Goal: Find specific page/section: Find specific page/section

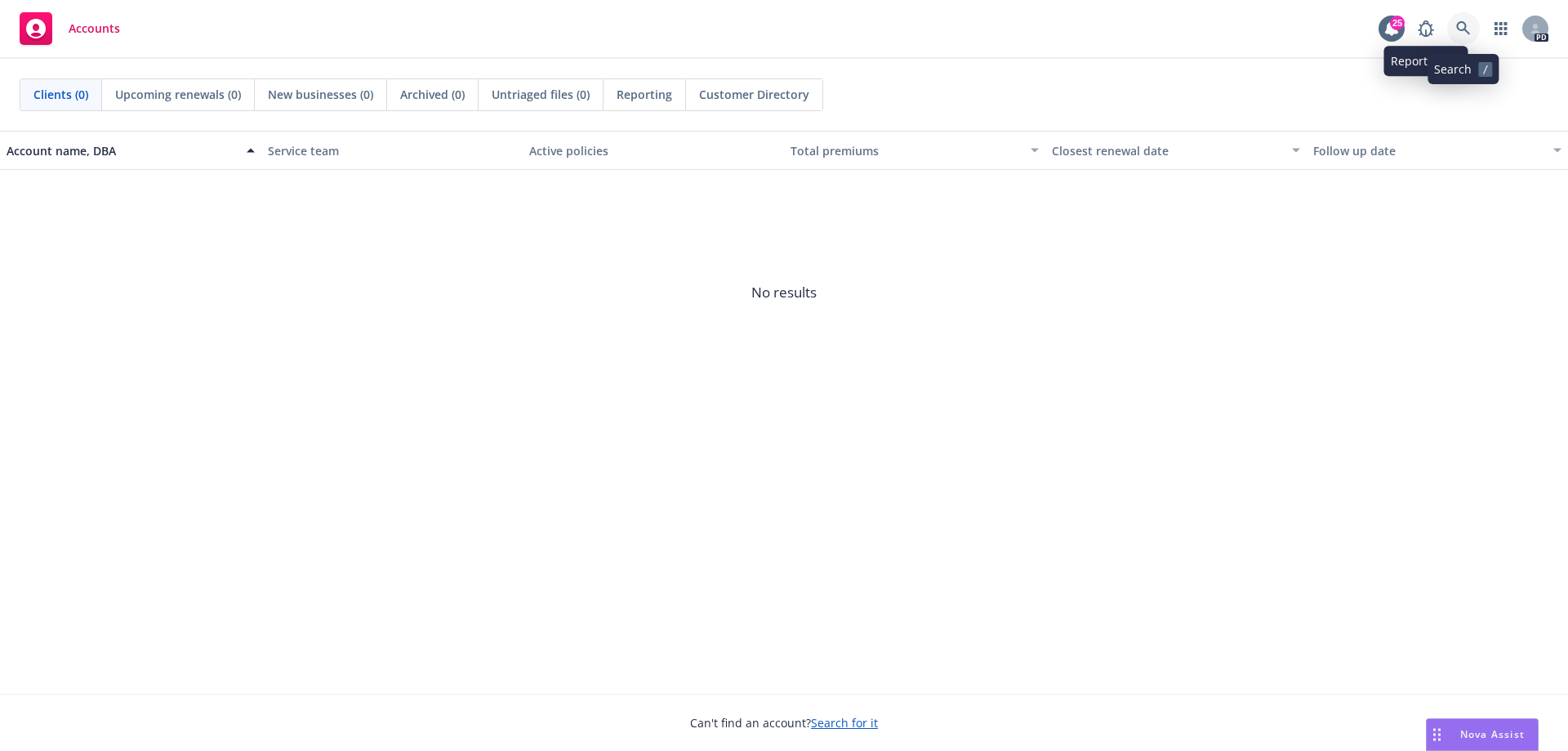
click at [1467, 30] on icon at bounding box center [1464, 29] width 15 height 15
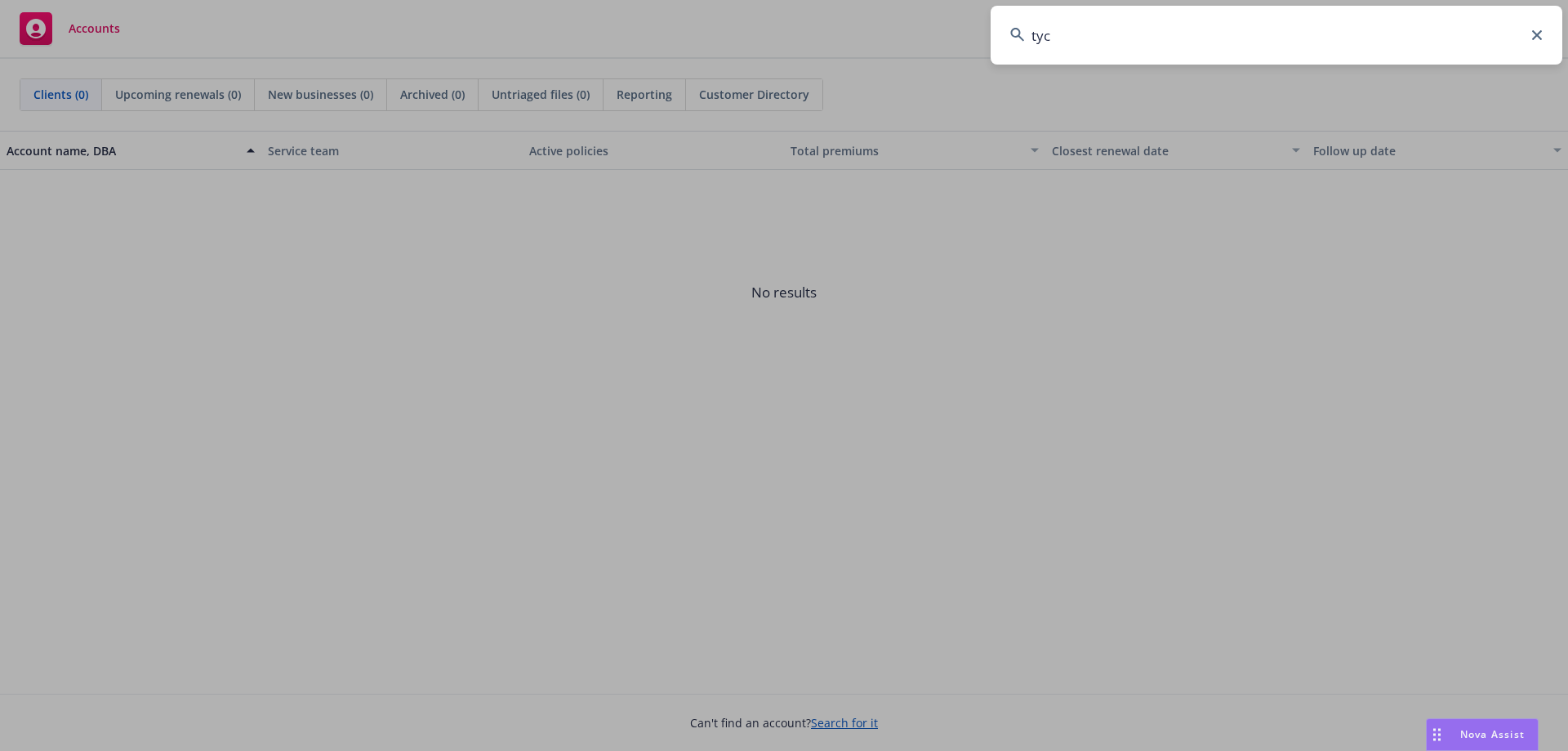
type input "tyc"
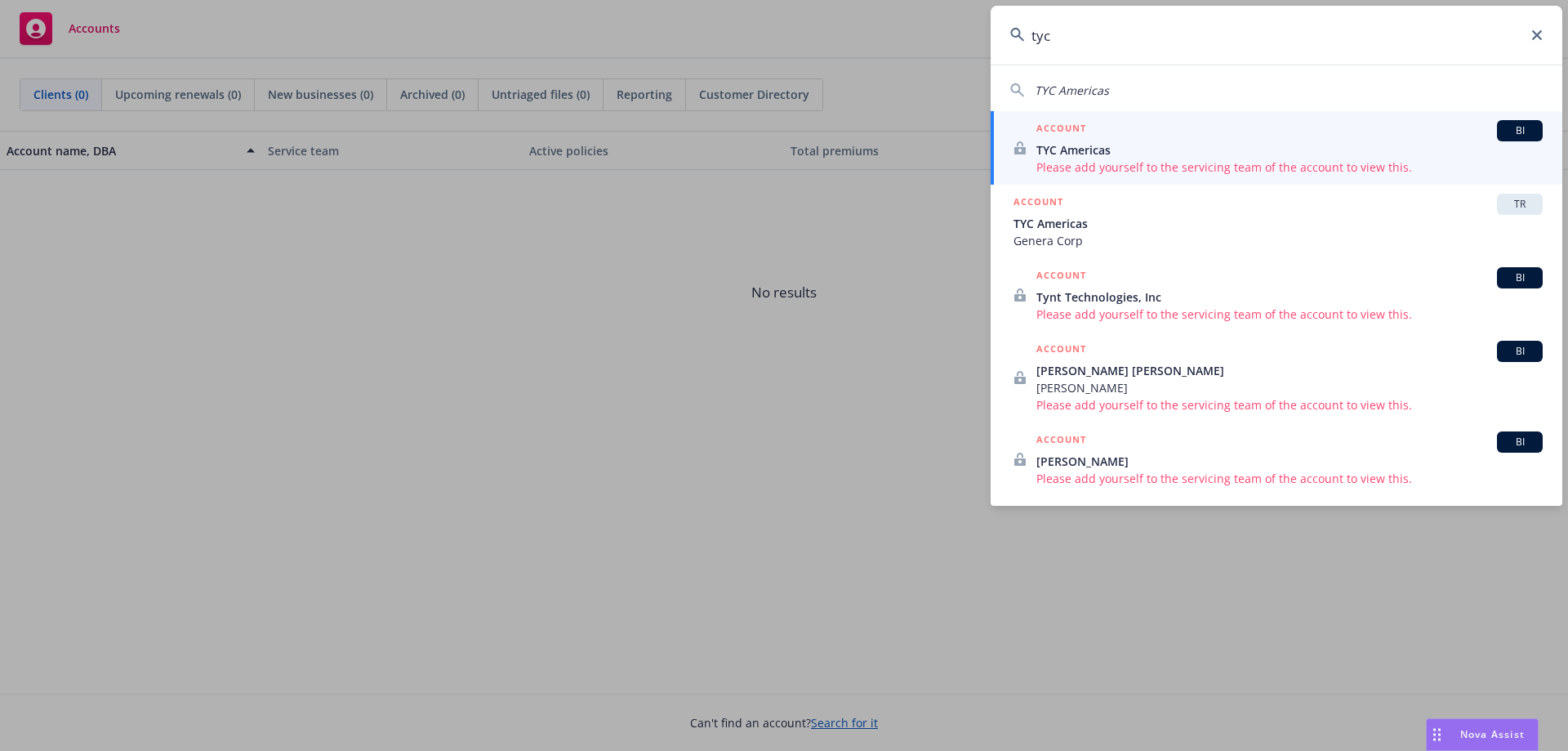
click at [1168, 145] on span "TYC Americas" at bounding box center [1290, 150] width 506 height 17
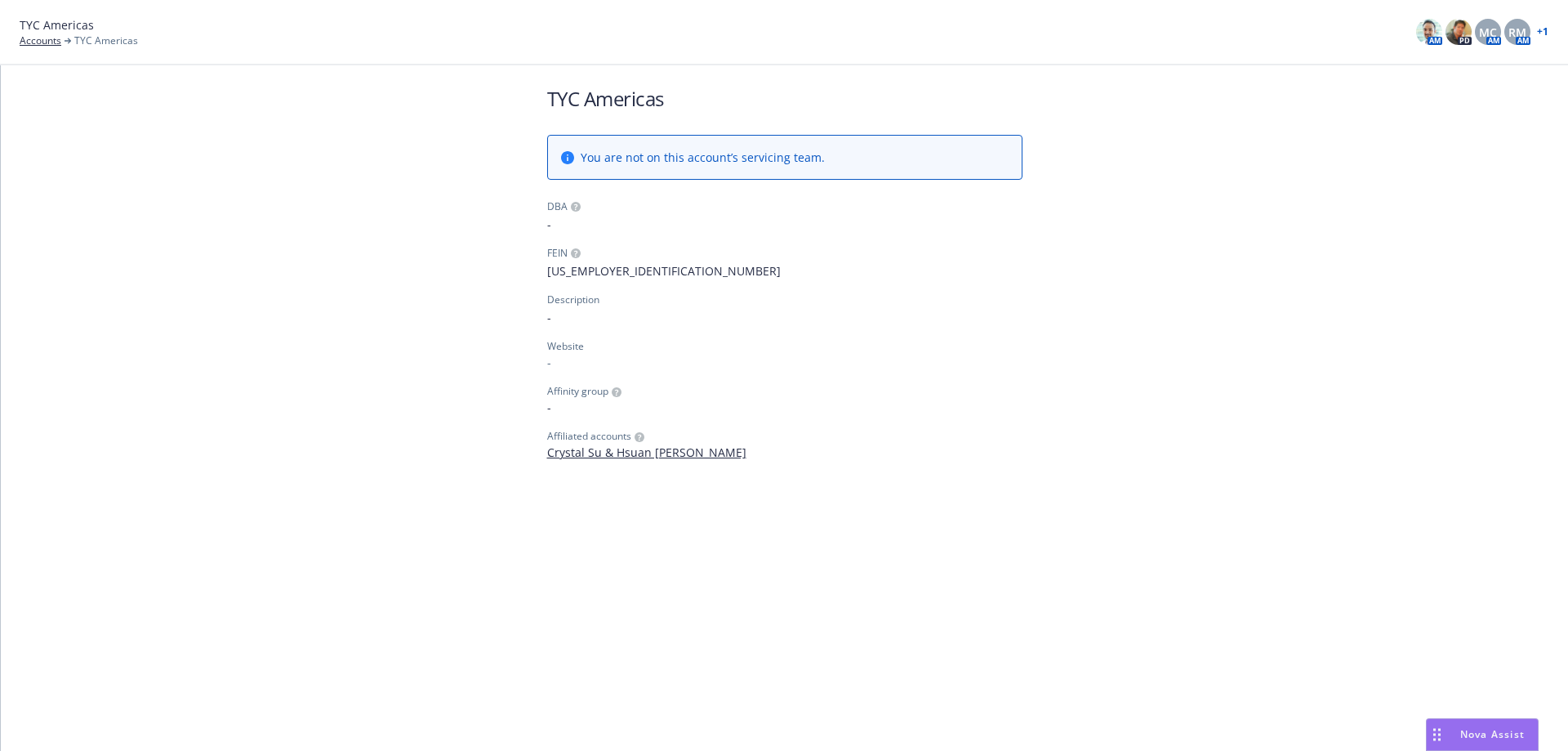
click at [678, 164] on span "You are not on this account’s servicing team." at bounding box center [703, 157] width 245 height 17
click at [38, 38] on link "Accounts" at bounding box center [40, 41] width 41 height 15
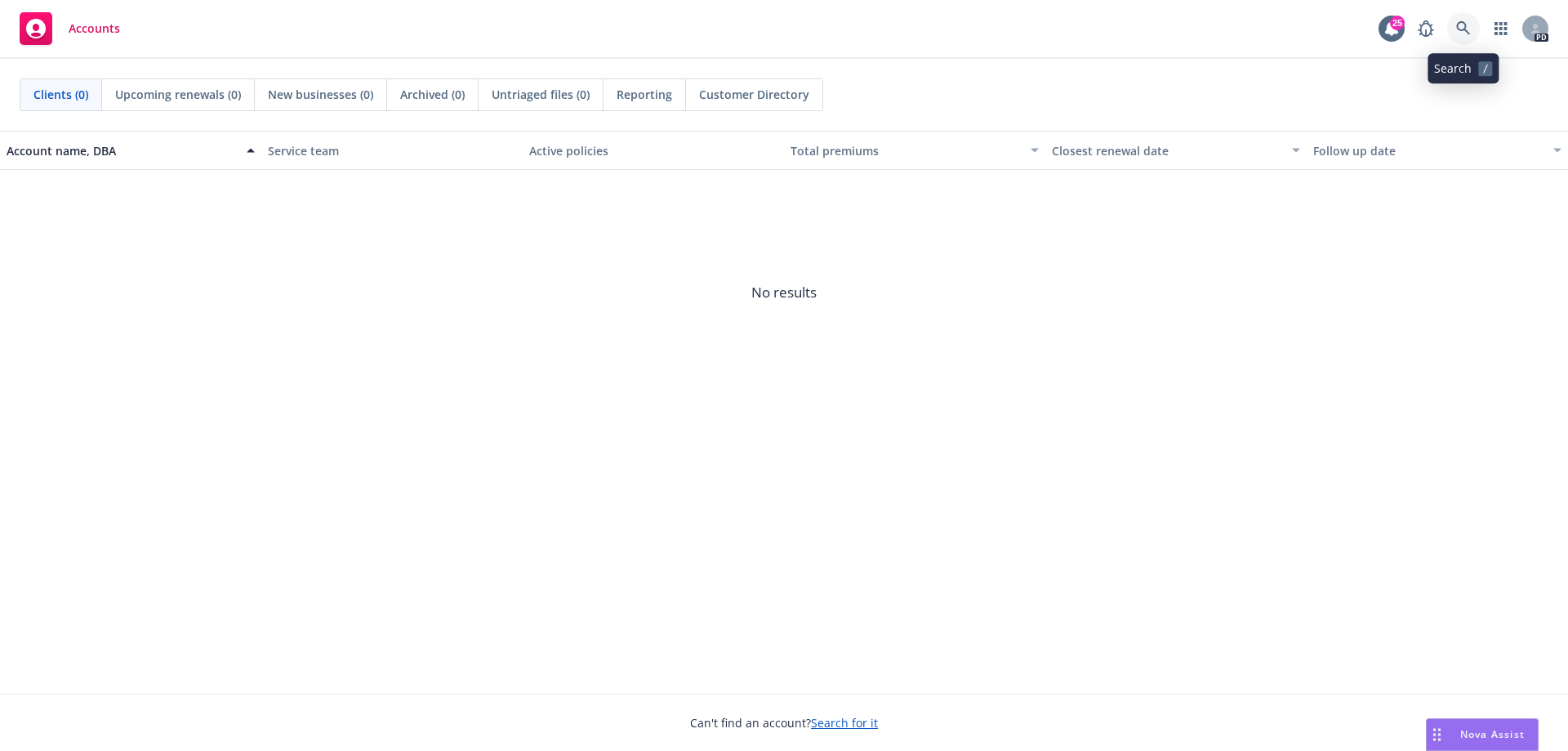
click at [1464, 32] on icon at bounding box center [1464, 29] width 15 height 15
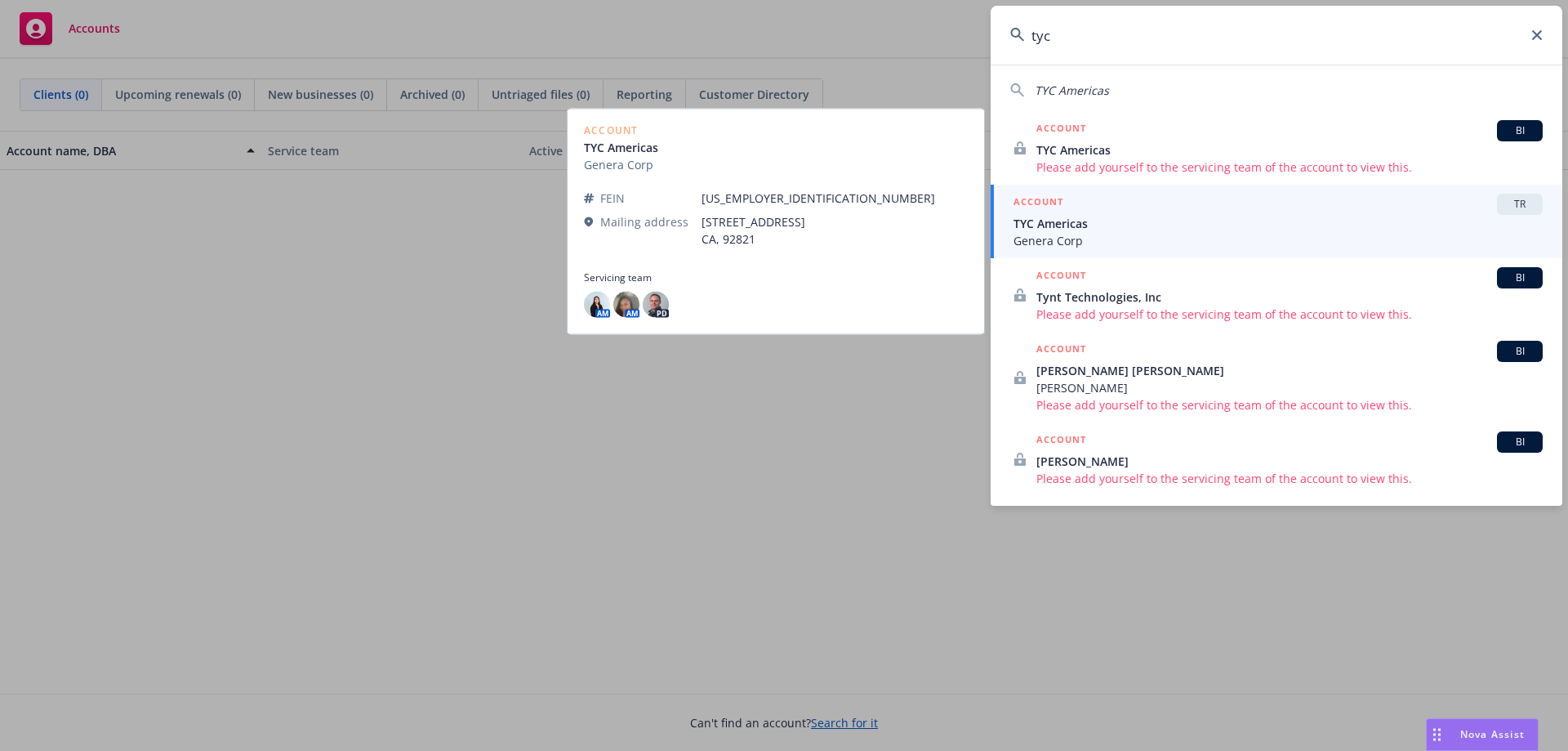
type input "tyc"
click at [1295, 226] on span "TYC Americas" at bounding box center [1278, 223] width 530 height 17
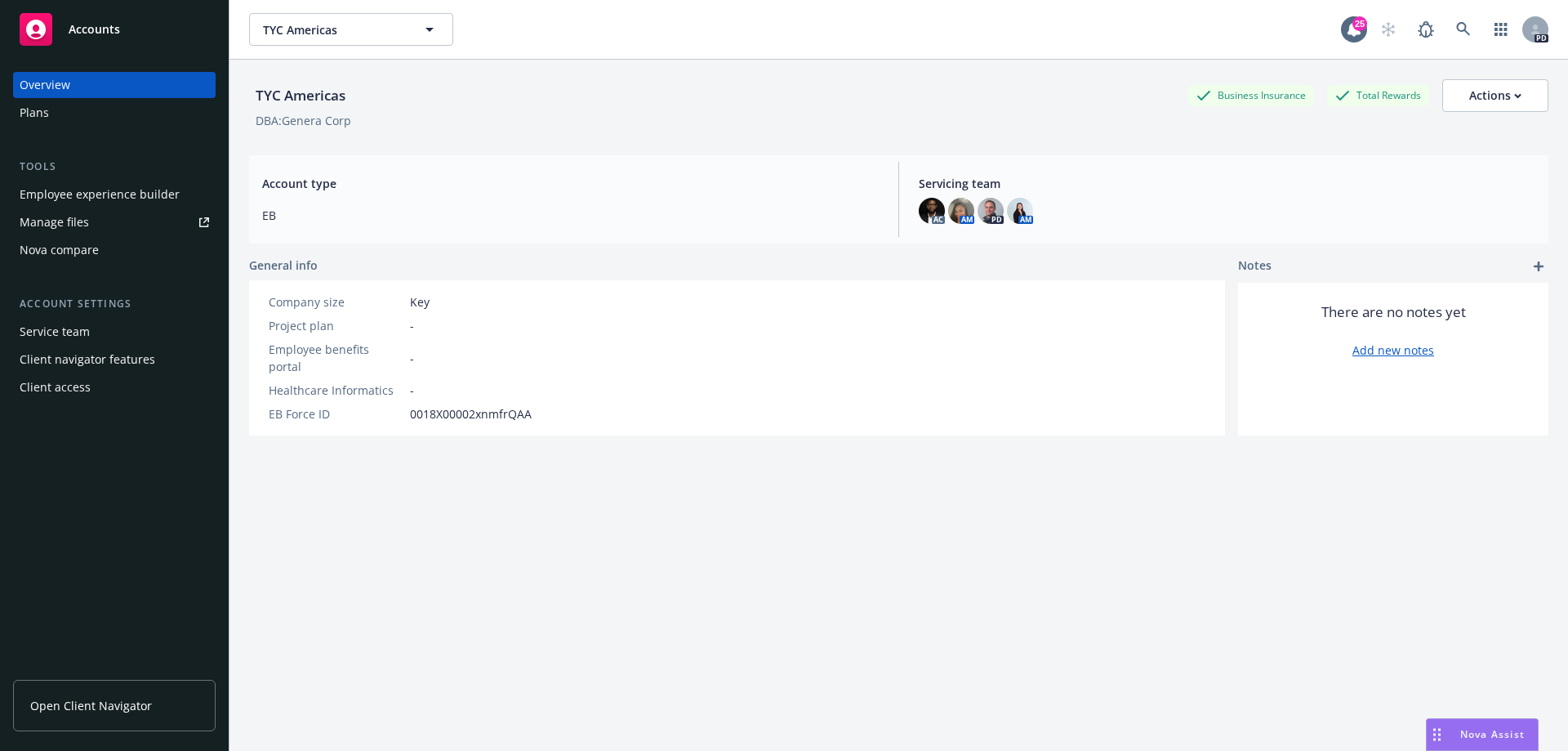
click at [36, 112] on div "Plans" at bounding box center [35, 113] width 30 height 26
